Goal: Information Seeking & Learning: Learn about a topic

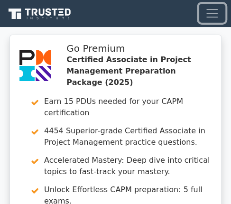
click at [215, 16] on span "Toggle navigation" at bounding box center [212, 13] width 14 height 14
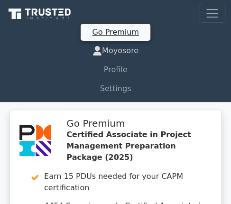
click at [114, 50] on link "Moyosore" at bounding box center [115, 50] width 219 height 19
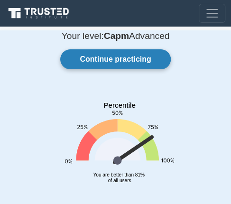
click at [117, 65] on link "Continue practicing" at bounding box center [115, 59] width 110 height 20
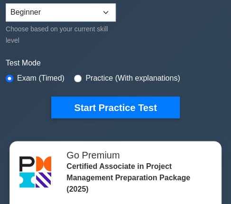
scroll to position [273, 0]
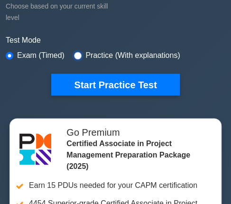
click at [76, 54] on input "radio" at bounding box center [78, 56] width 8 height 8
radio input "true"
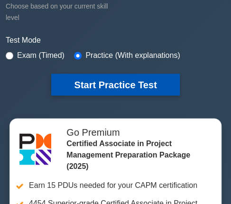
click at [101, 88] on button "Start Practice Test" at bounding box center [115, 84] width 128 height 22
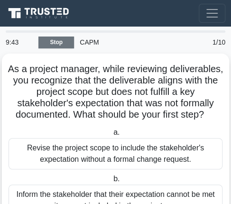
click at [60, 43] on link "Stop" at bounding box center [56, 42] width 36 height 12
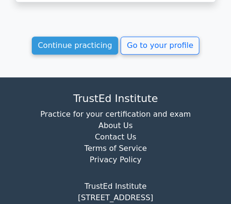
scroll to position [1391, 0]
